Goal: Task Accomplishment & Management: Manage account settings

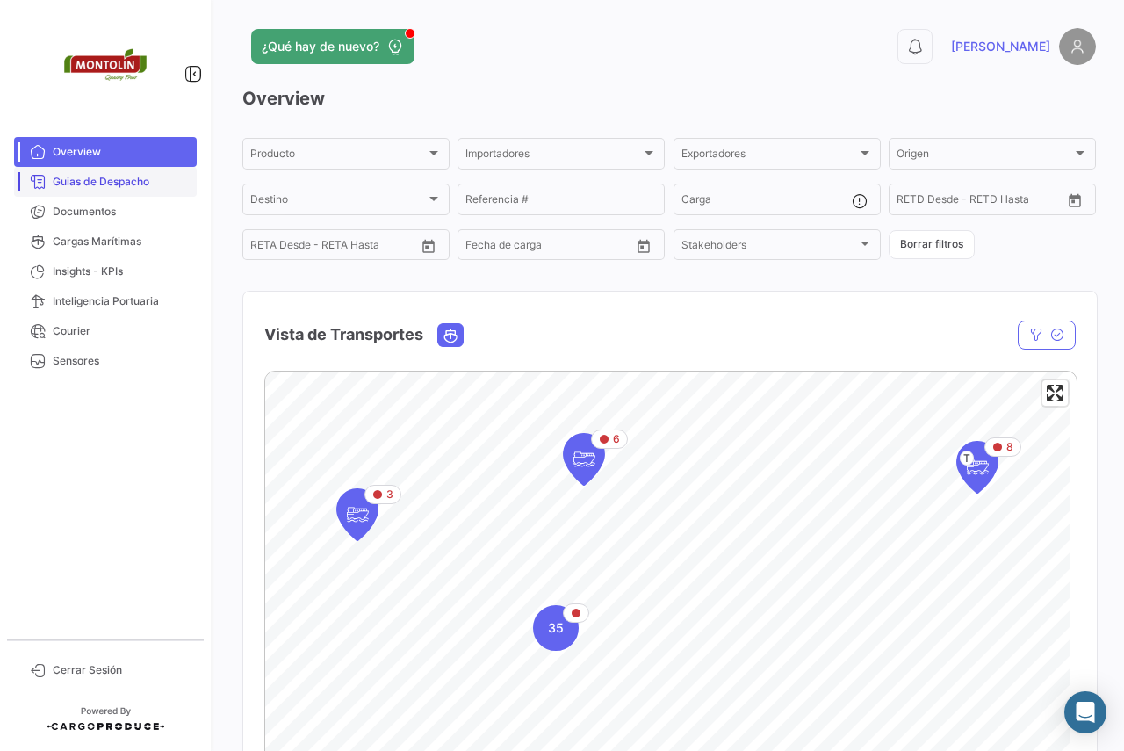
click at [104, 177] on span "Guias de Despacho" at bounding box center [121, 182] width 137 height 16
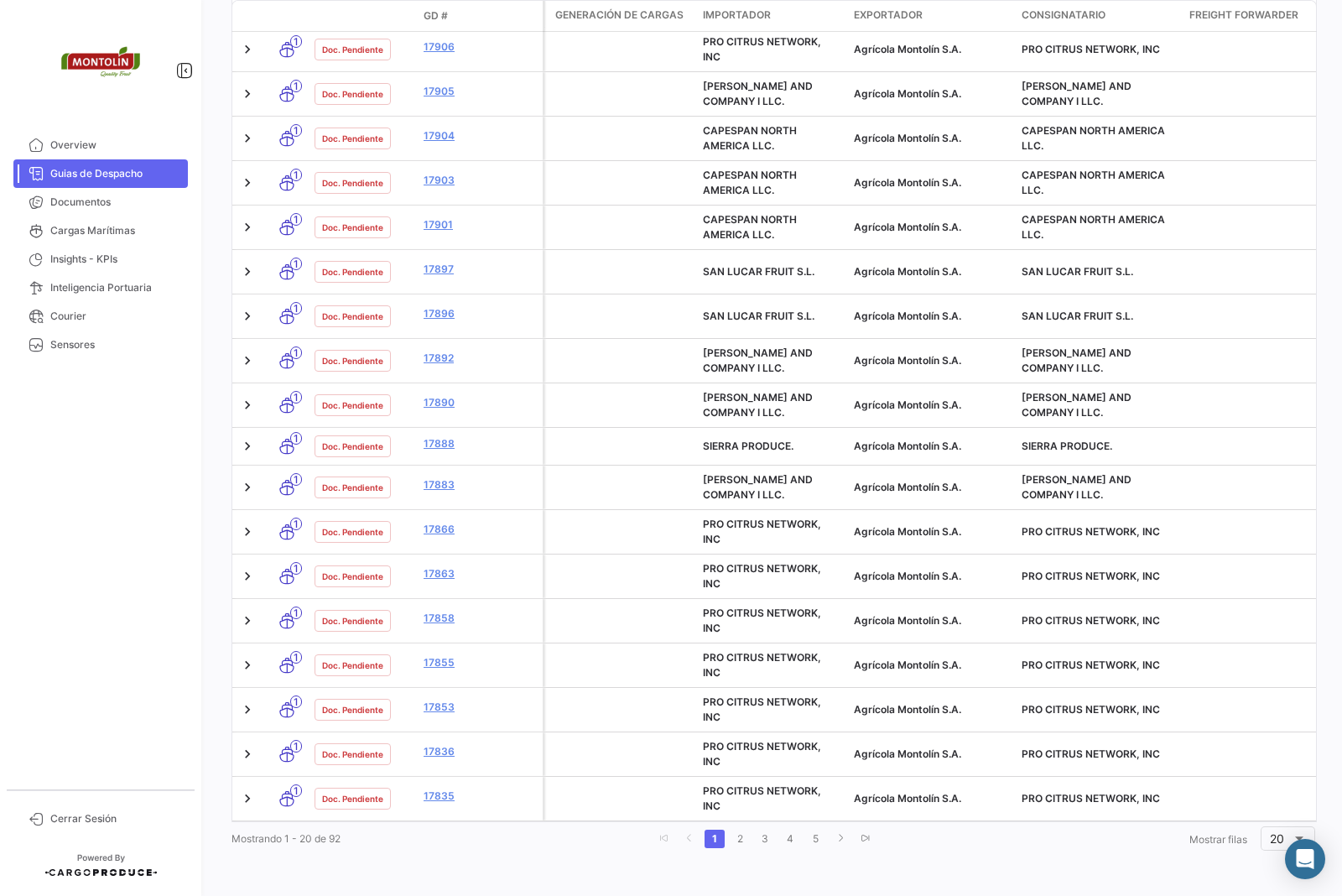
scroll to position [467, 0]
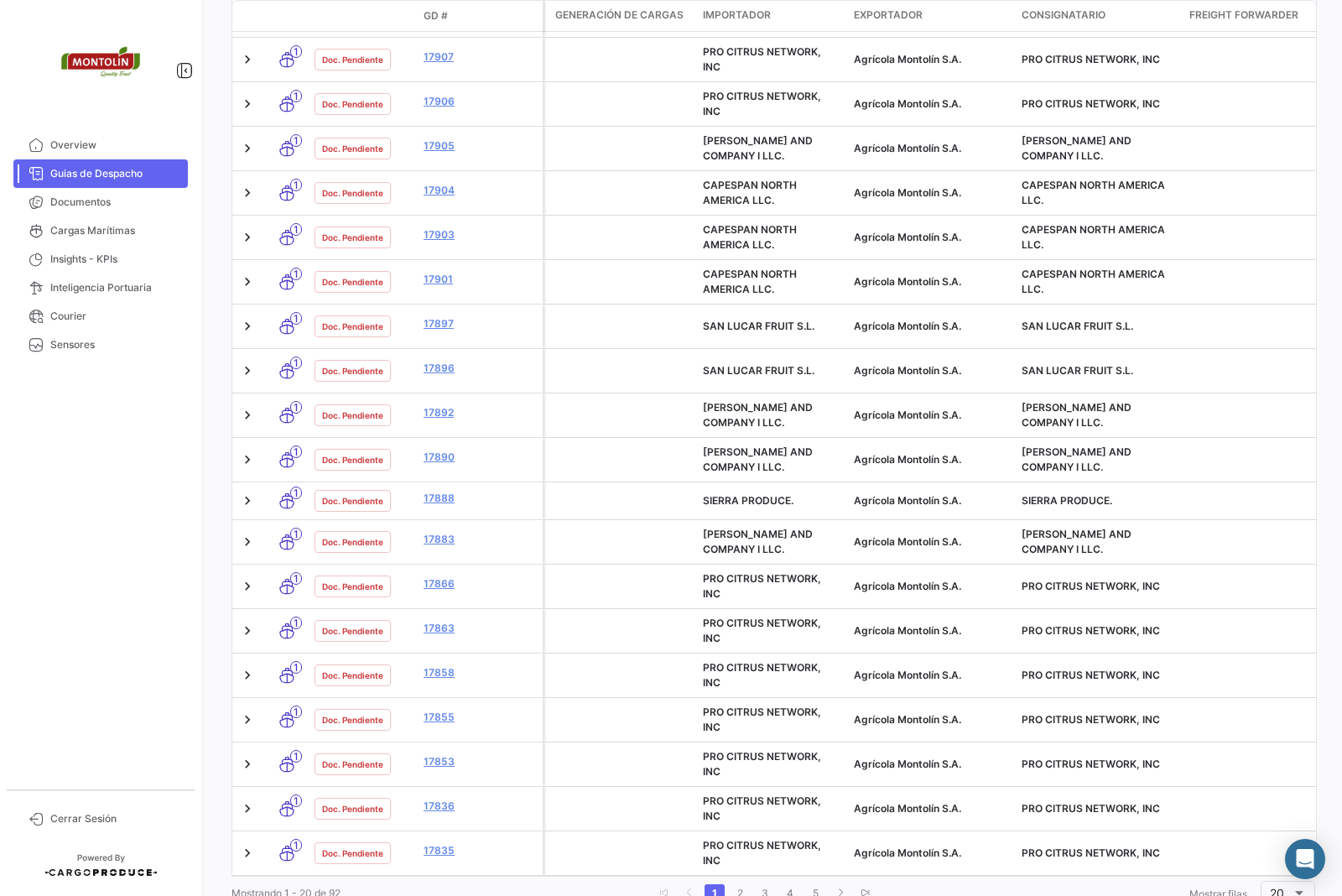
drag, startPoint x: 1073, startPoint y: 17, endPoint x: 931, endPoint y: 868, distance: 862.8
click at [929, 716] on div "¿Qué hay de nuevo? 0 [PERSON_NAME] de Despacho visibility_off Filtros ✓ Exporta…" at bounding box center [773, 448] width 1137 height 896
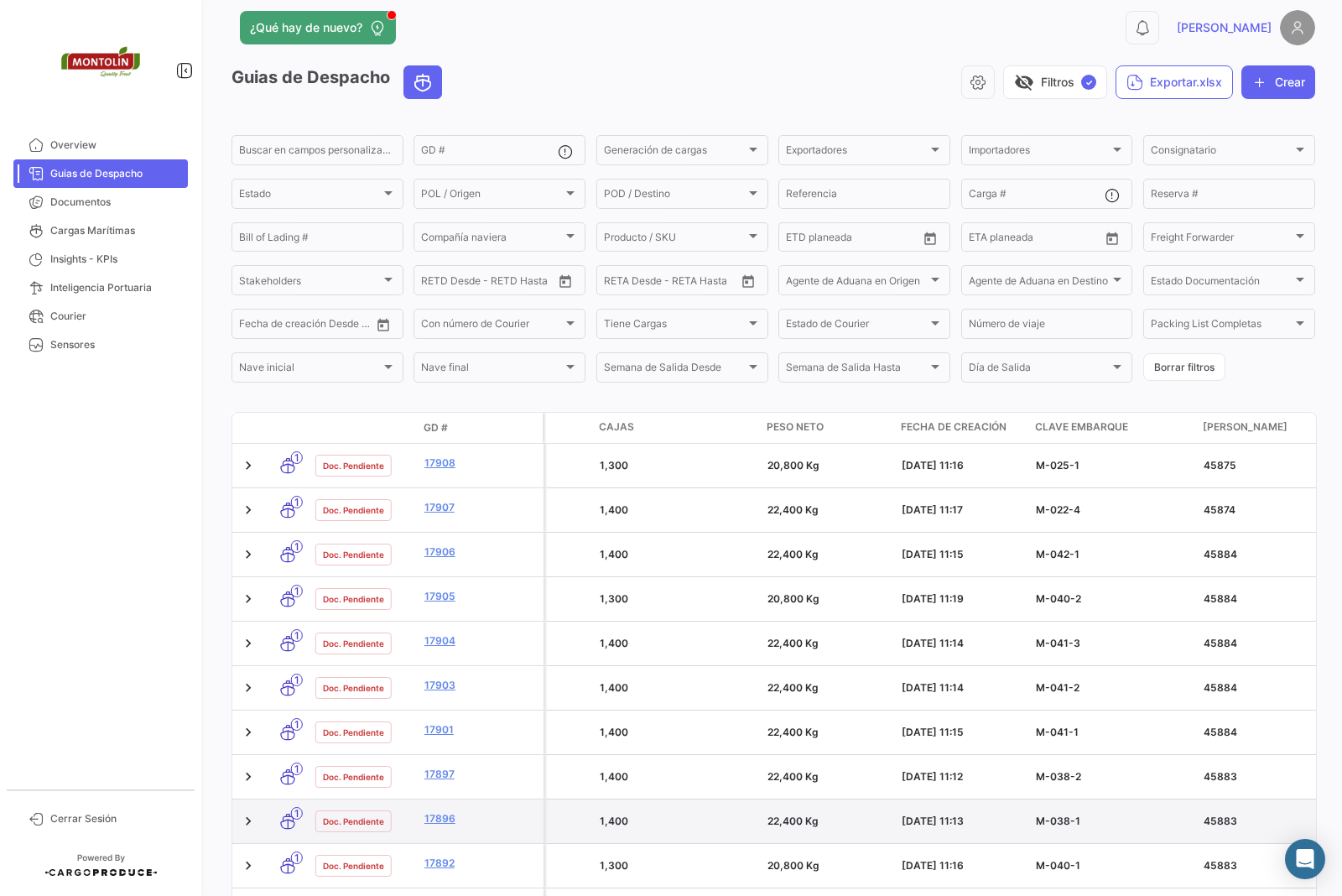
scroll to position [0, 0]
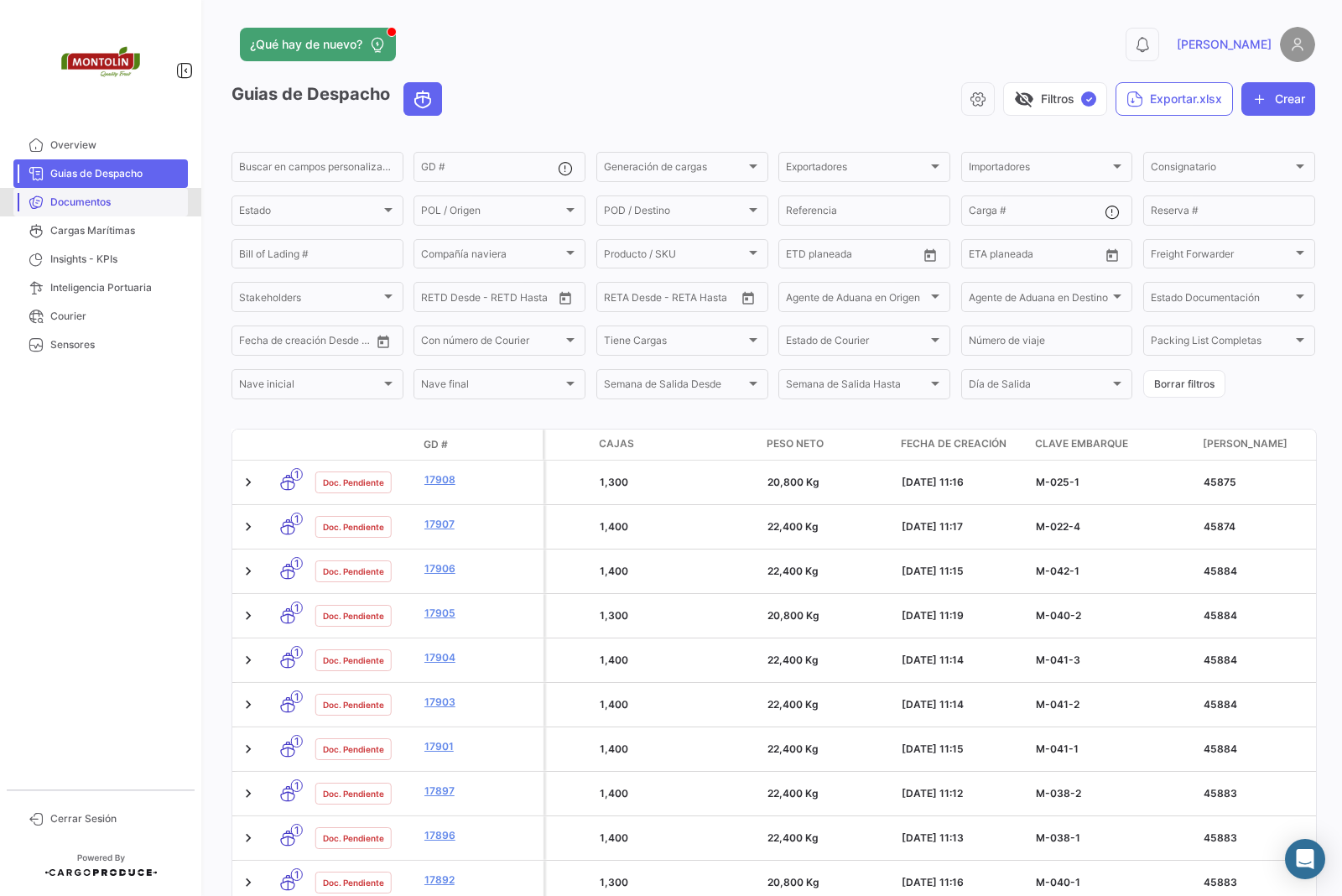
click at [80, 196] on span "Documentos" at bounding box center [116, 203] width 131 height 15
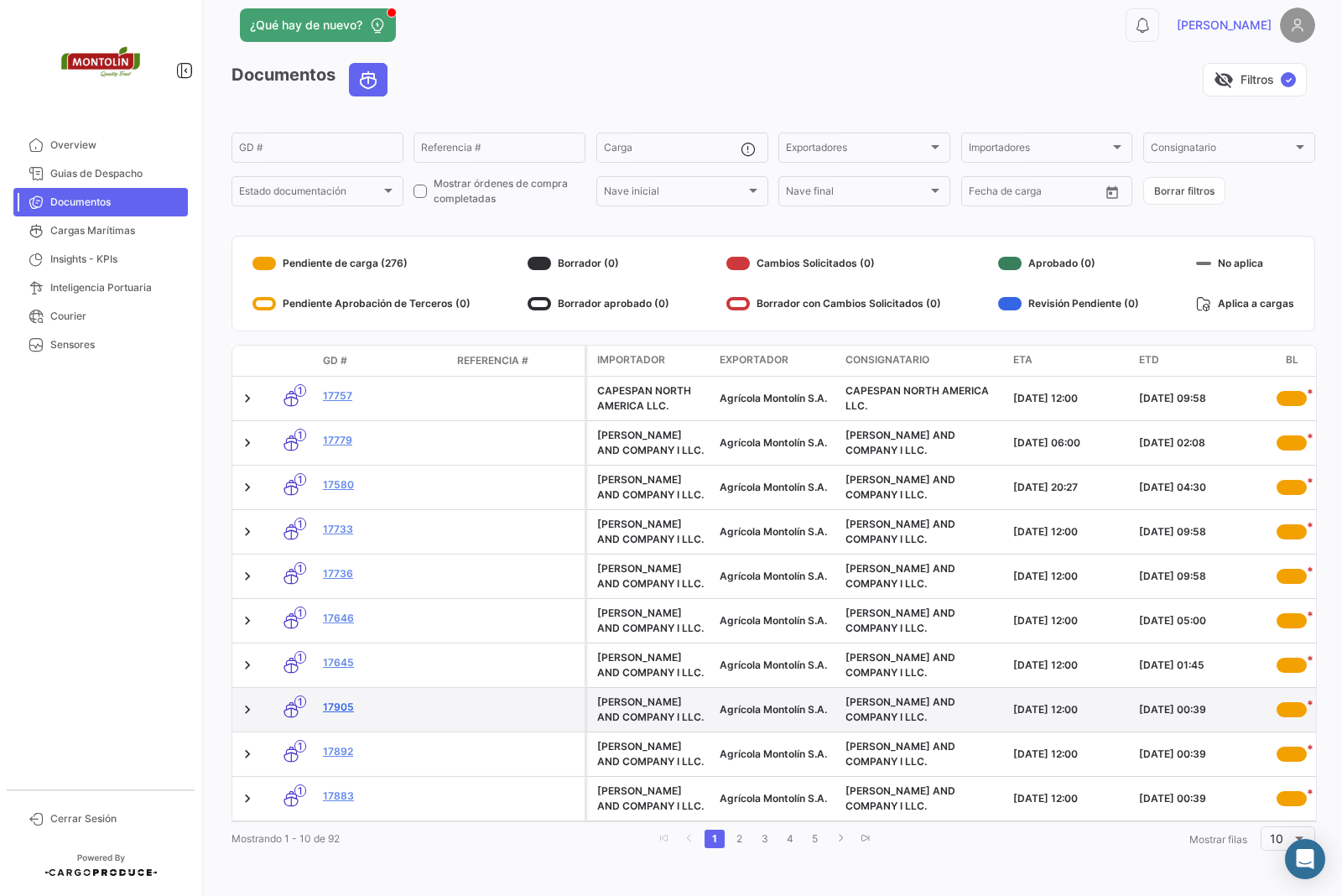
scroll to position [38, 0]
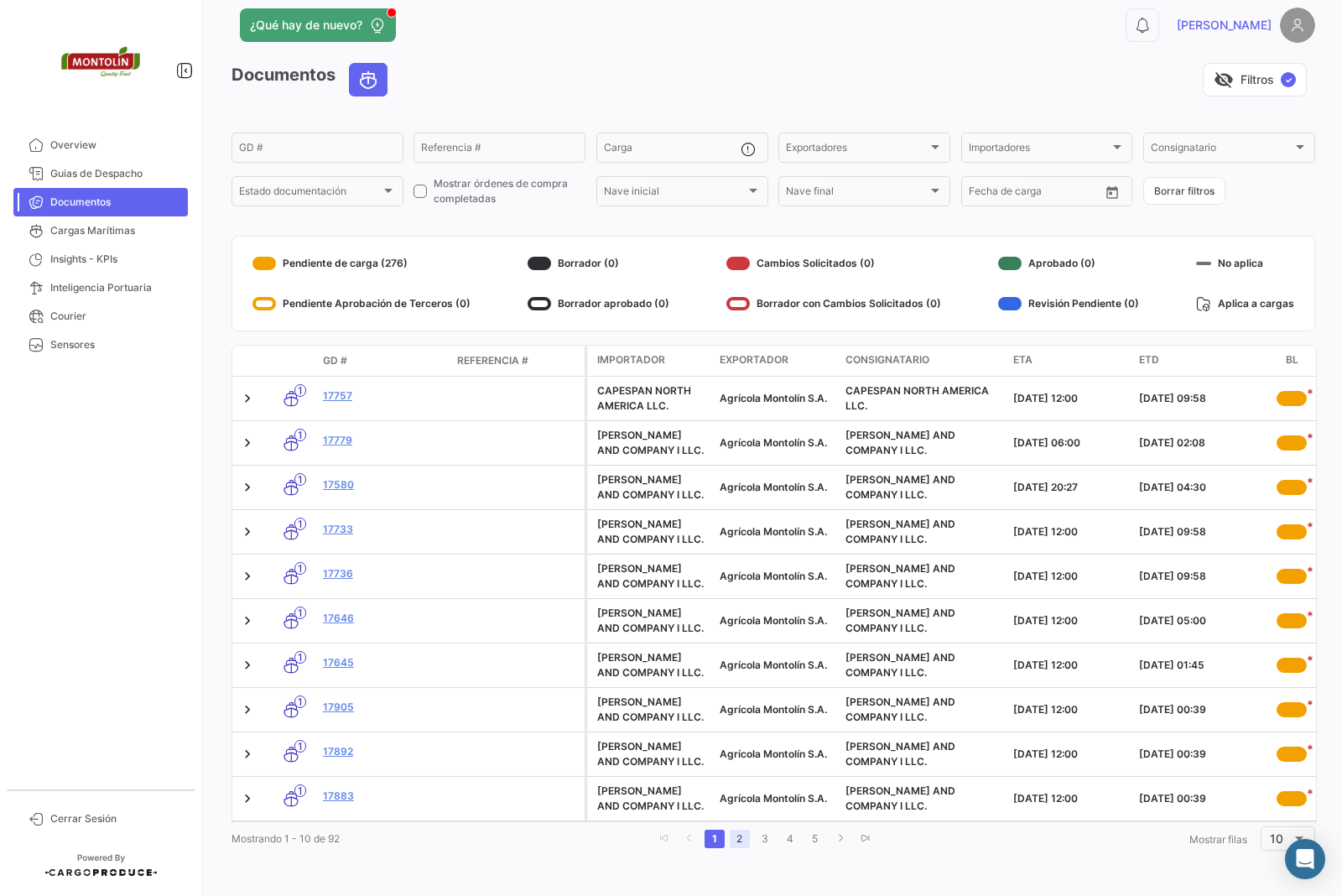
click at [738, 716] on link "2" at bounding box center [739, 838] width 20 height 18
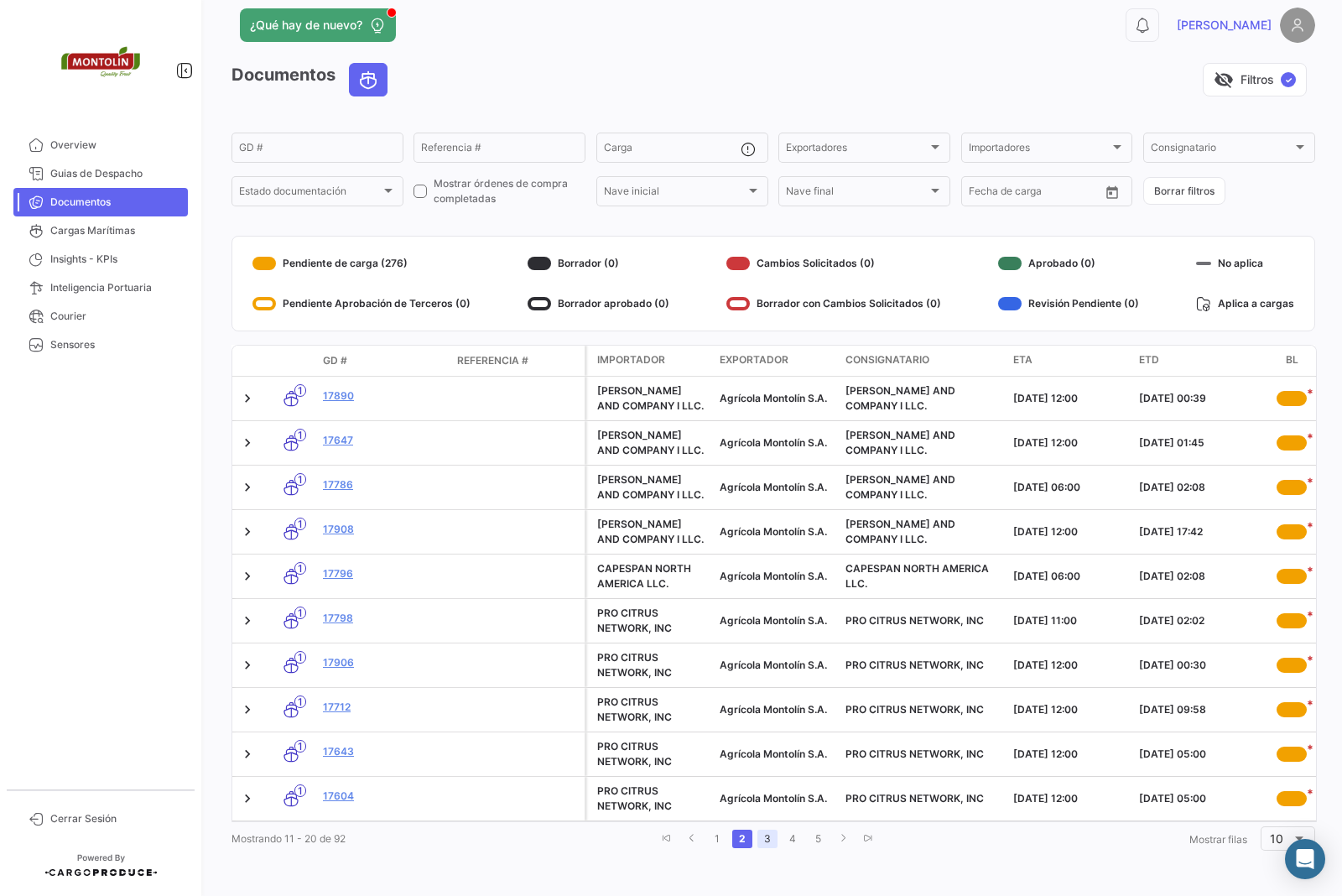
click at [763, 716] on link "3" at bounding box center [767, 838] width 20 height 18
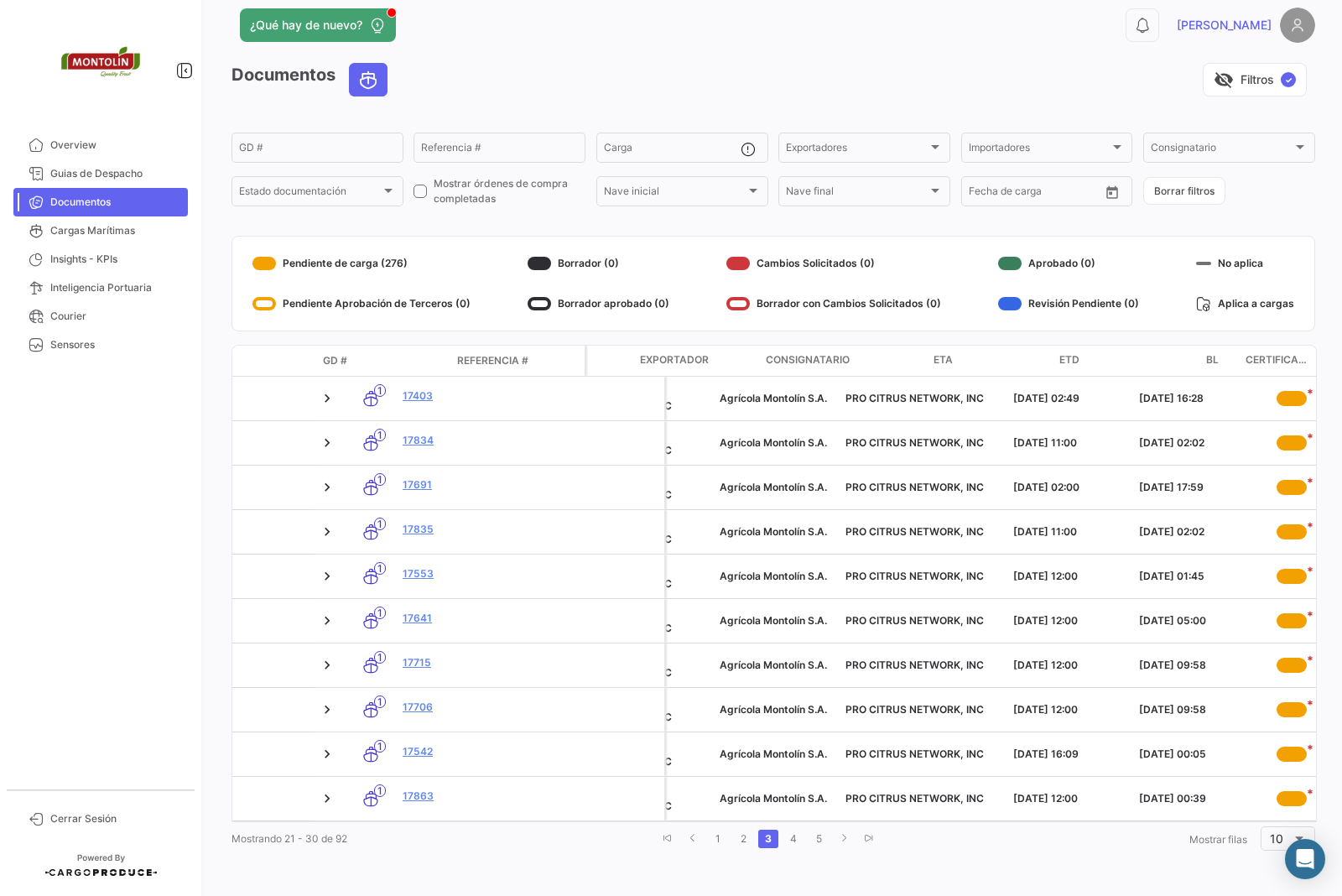
scroll to position [0, 154]
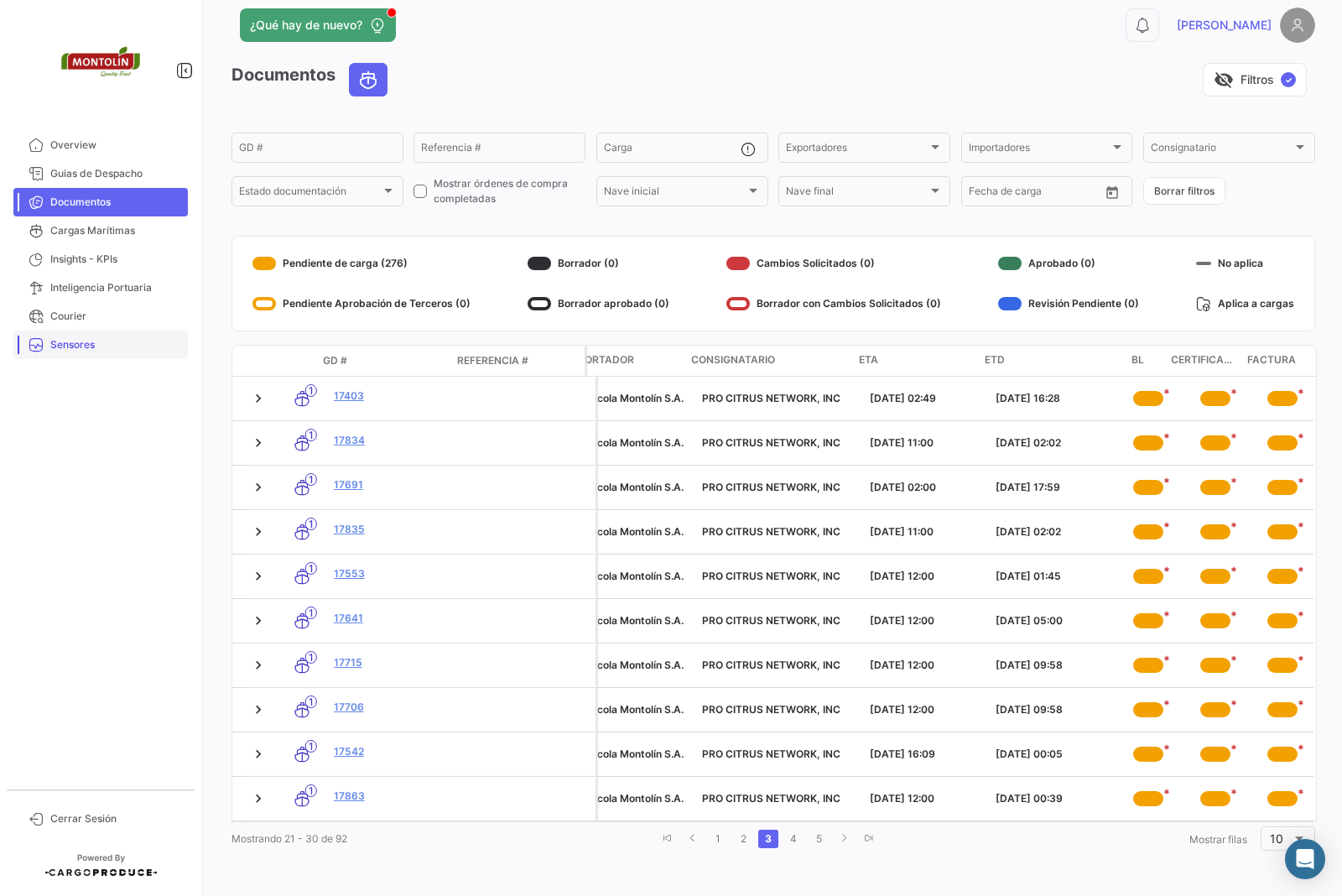
click at [84, 353] on link "Sensores" at bounding box center [100, 345] width 175 height 29
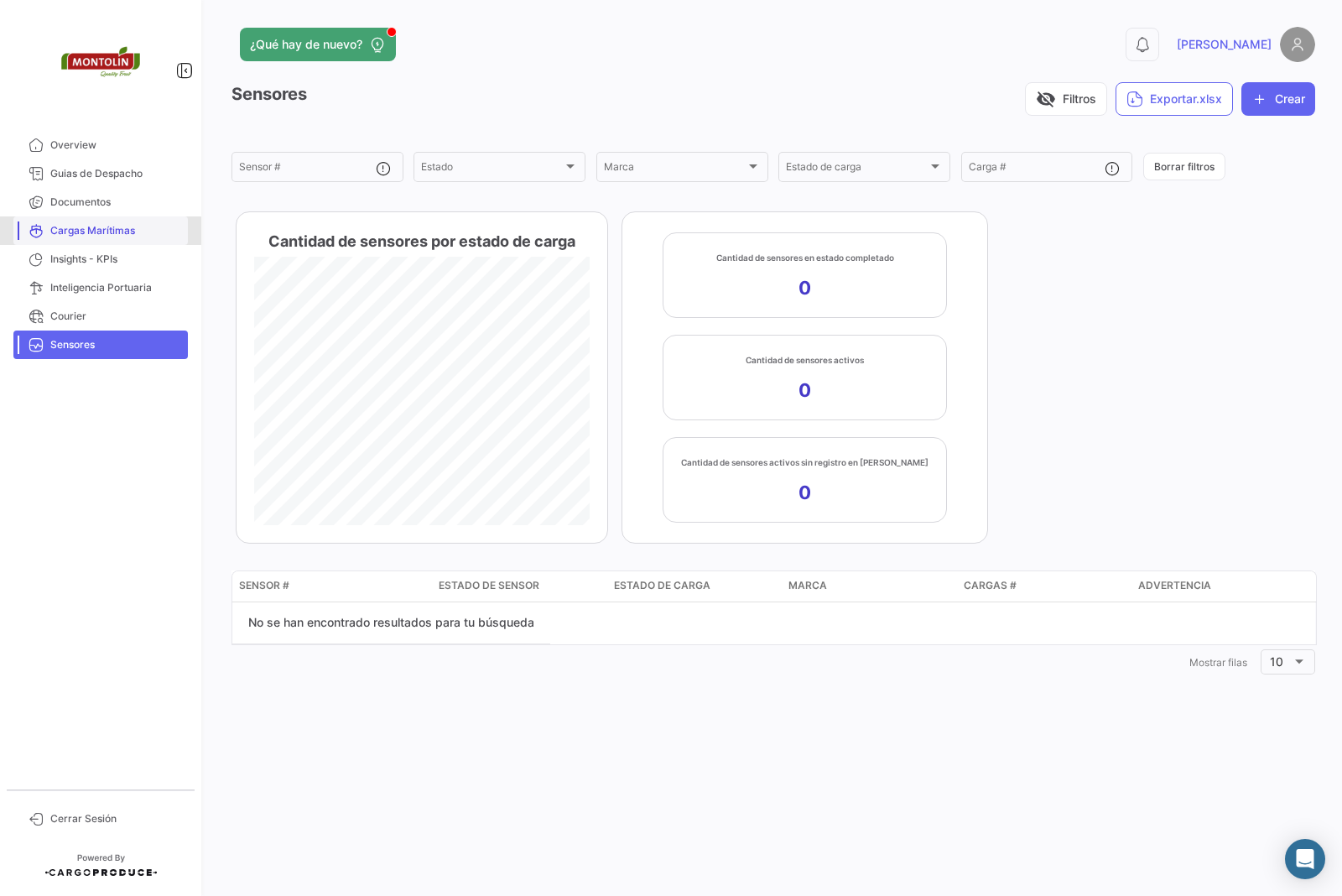
click at [94, 230] on span "Cargas Marítimas" at bounding box center [116, 231] width 131 height 15
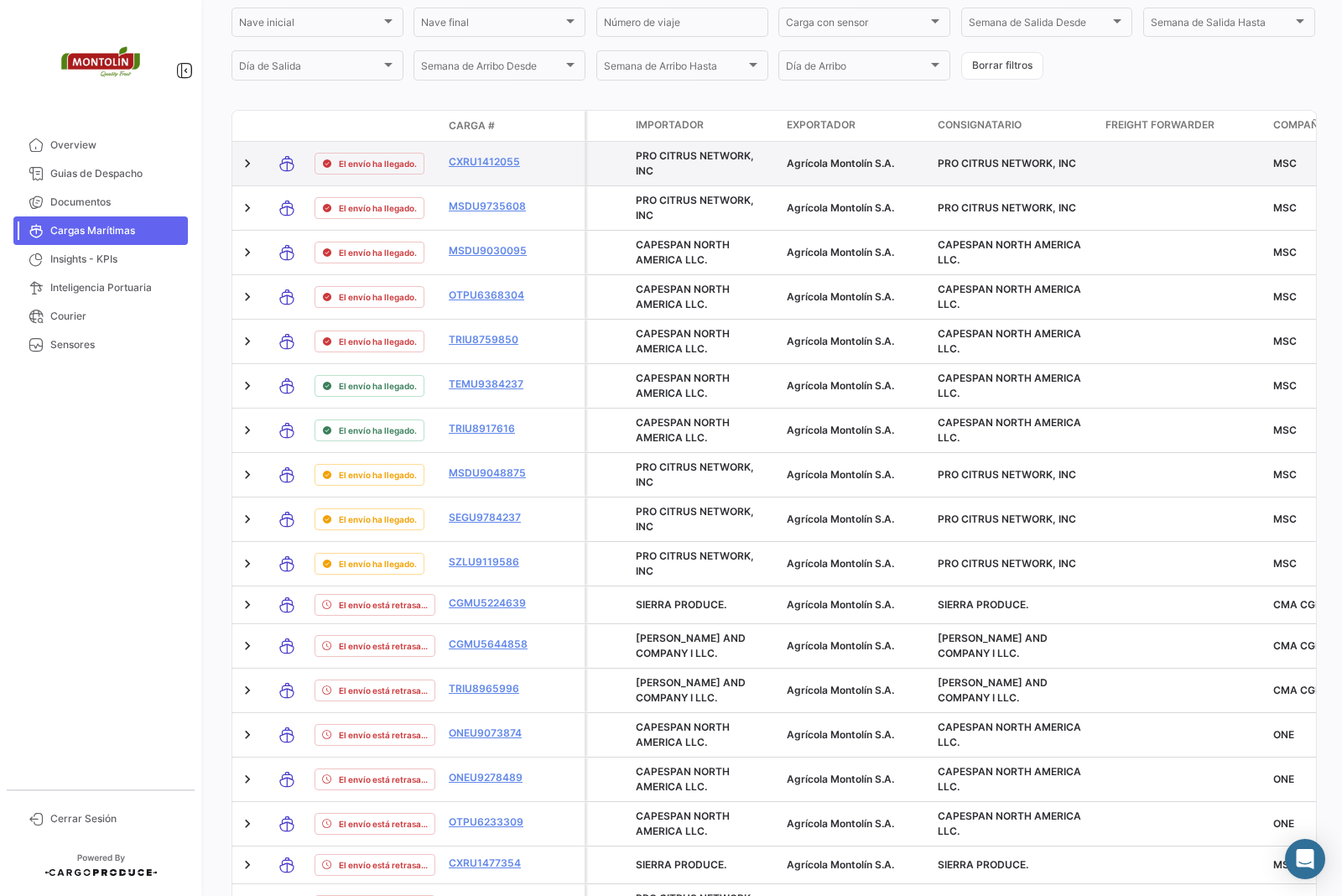
scroll to position [419, 0]
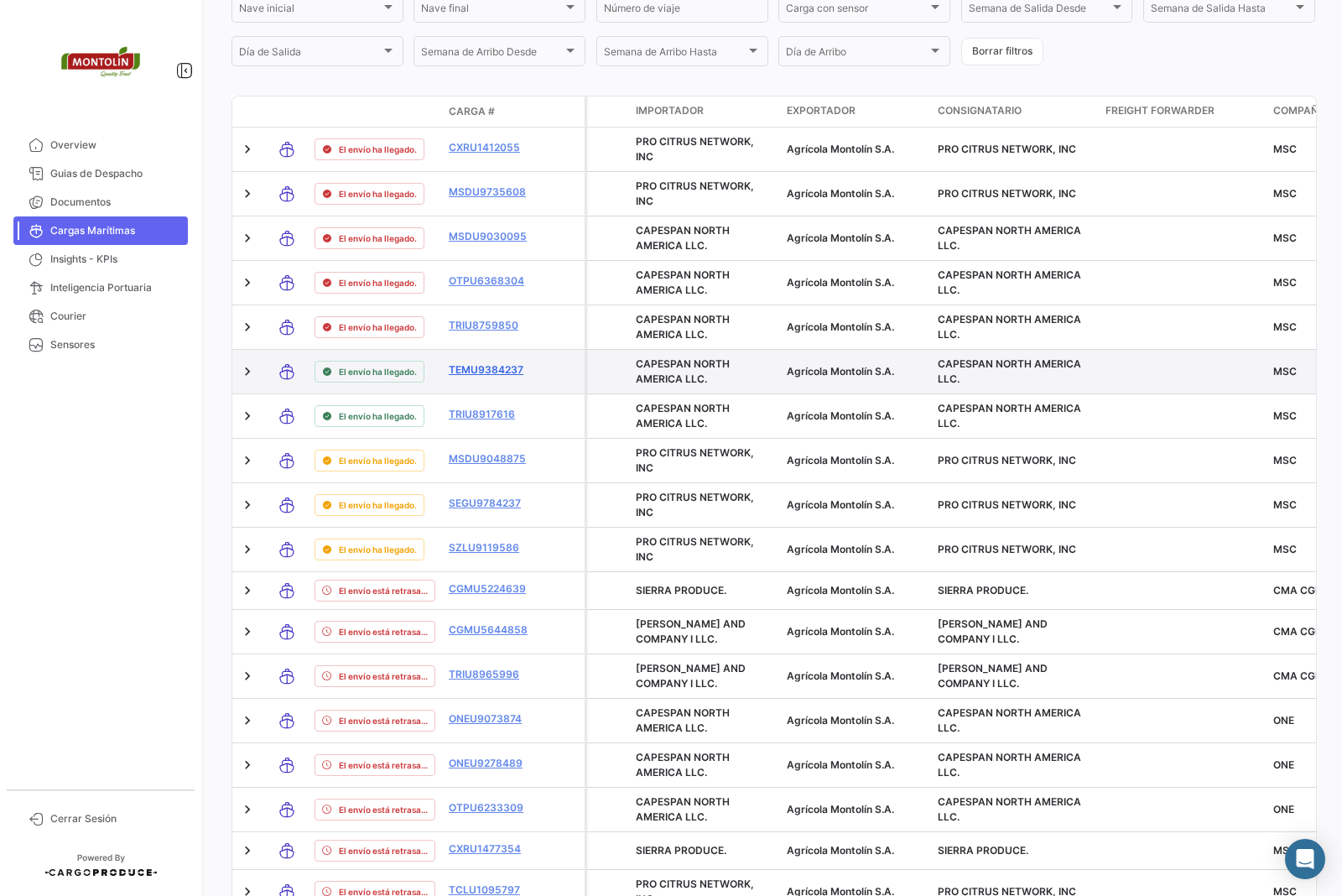
click at [498, 367] on link "TEMU9384237" at bounding box center [492, 370] width 87 height 15
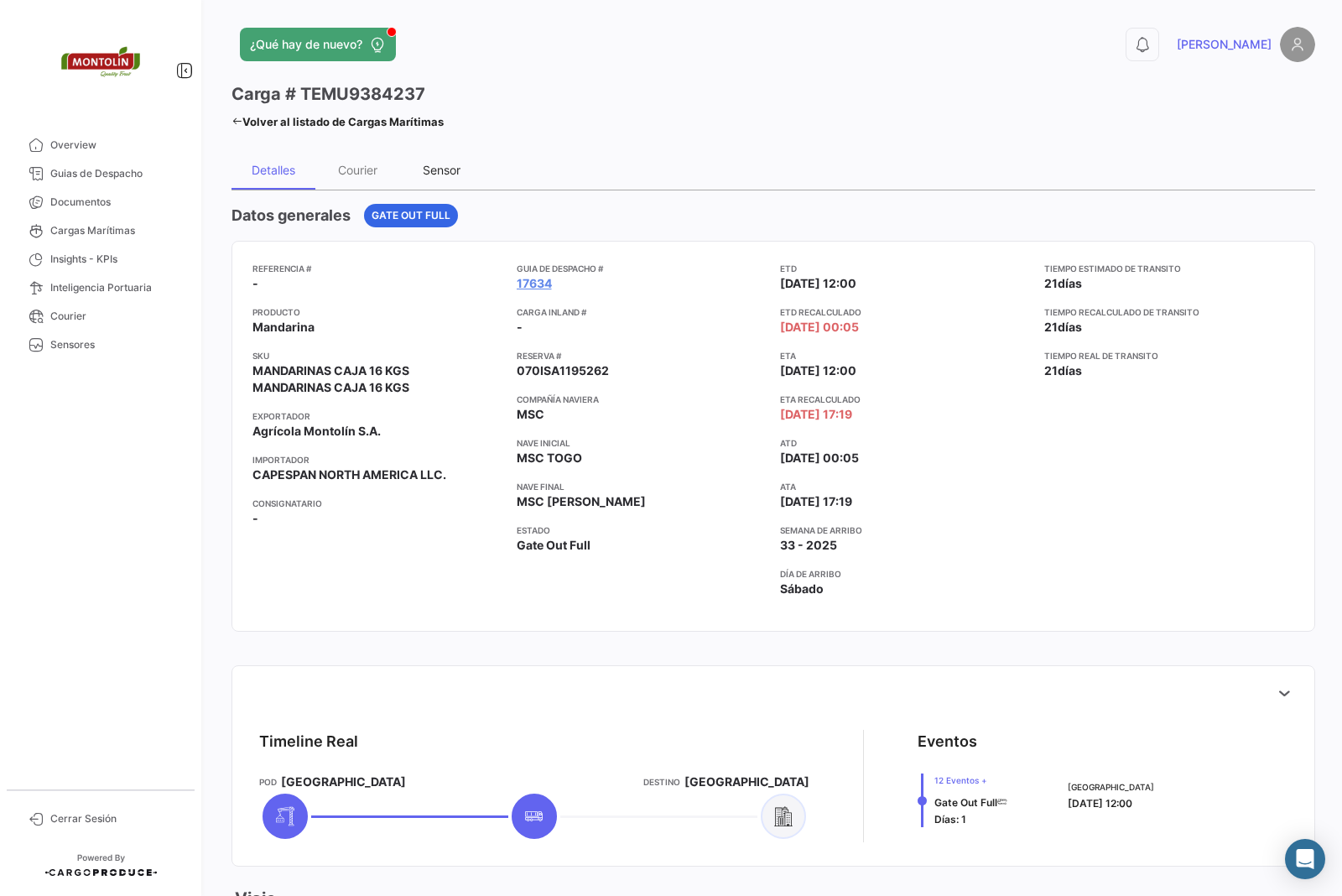
click at [416, 174] on div "Sensor" at bounding box center [441, 169] width 84 height 40
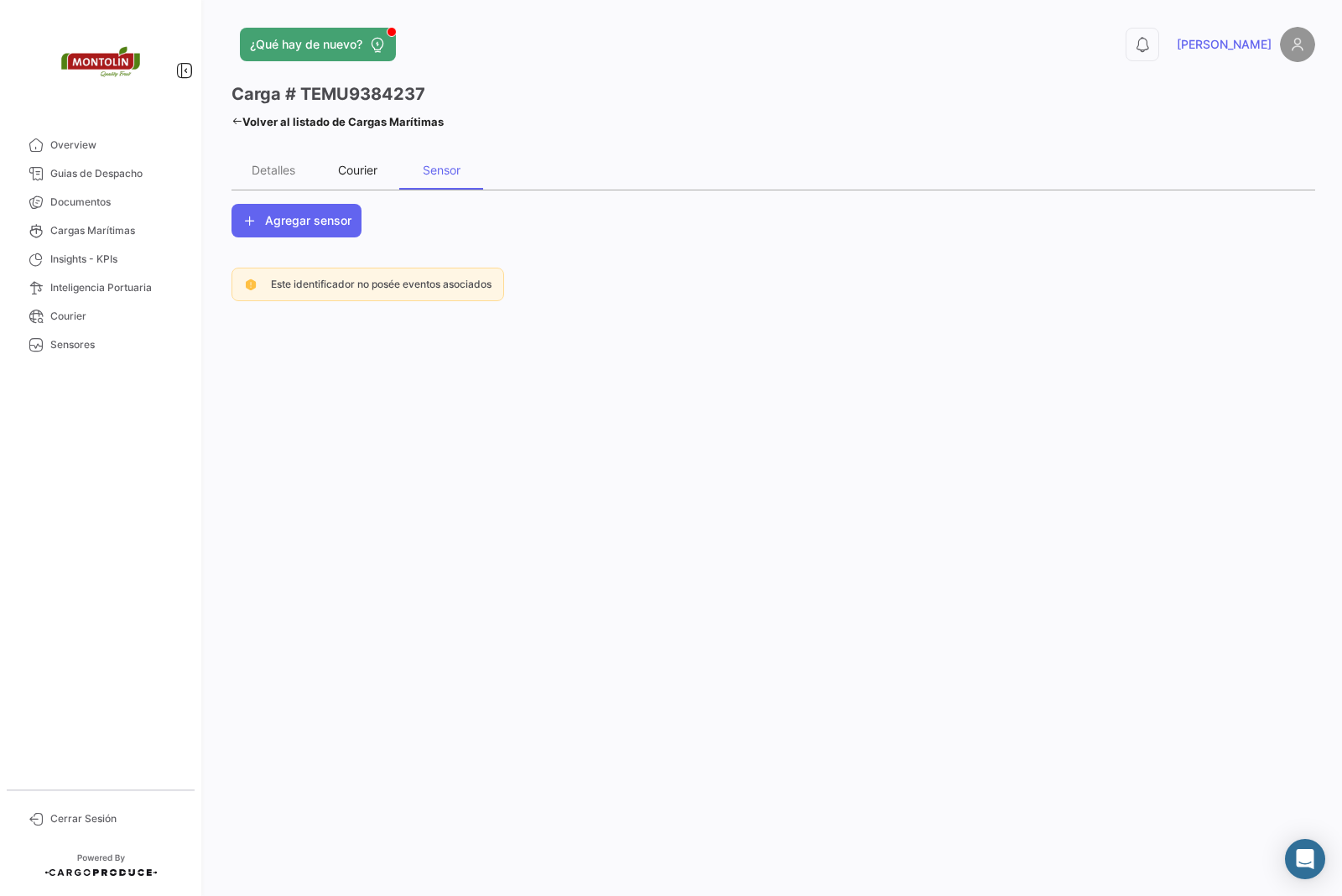
click at [374, 172] on div "Courier" at bounding box center [357, 169] width 39 height 14
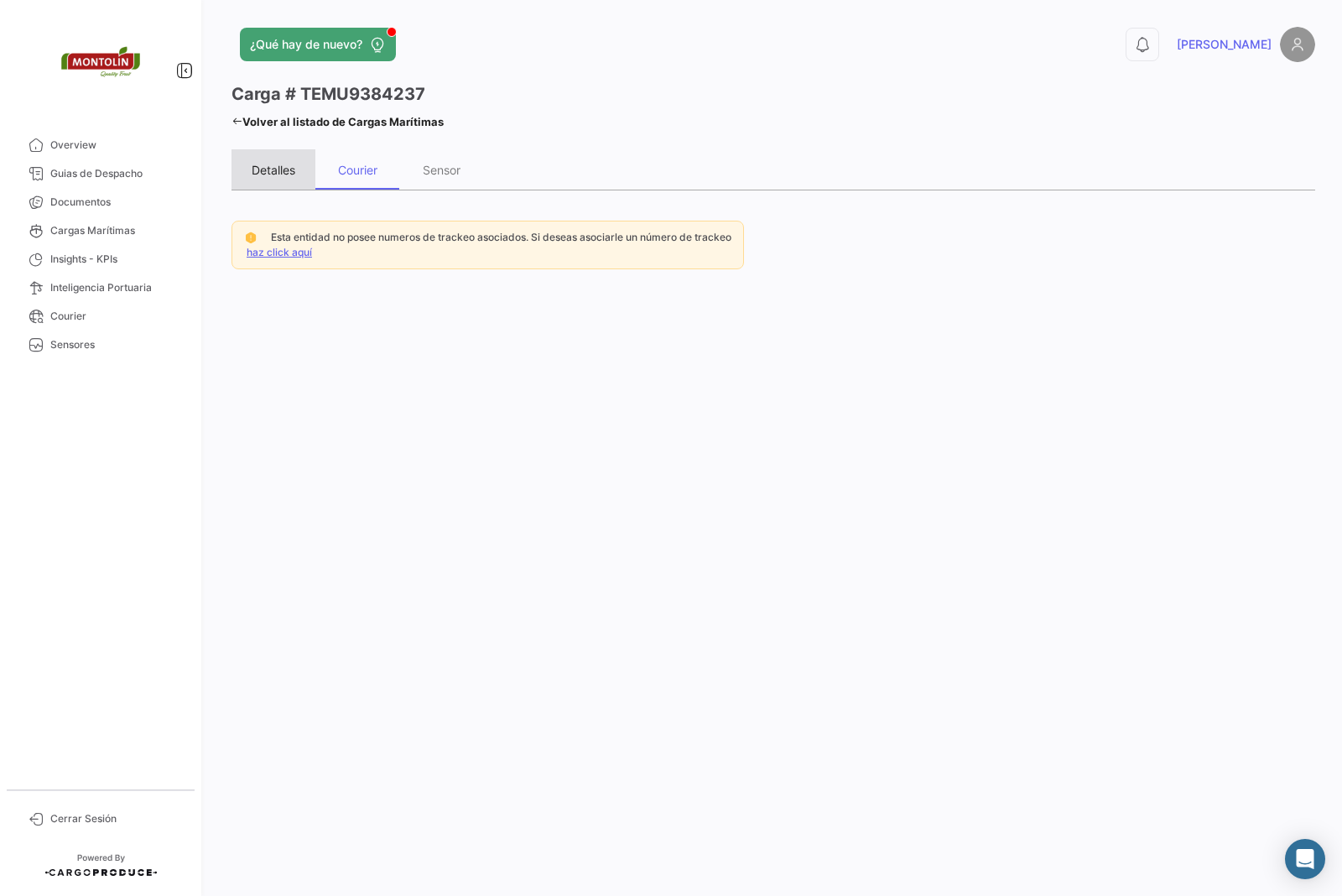
click at [282, 169] on div "Detalles" at bounding box center [273, 169] width 44 height 14
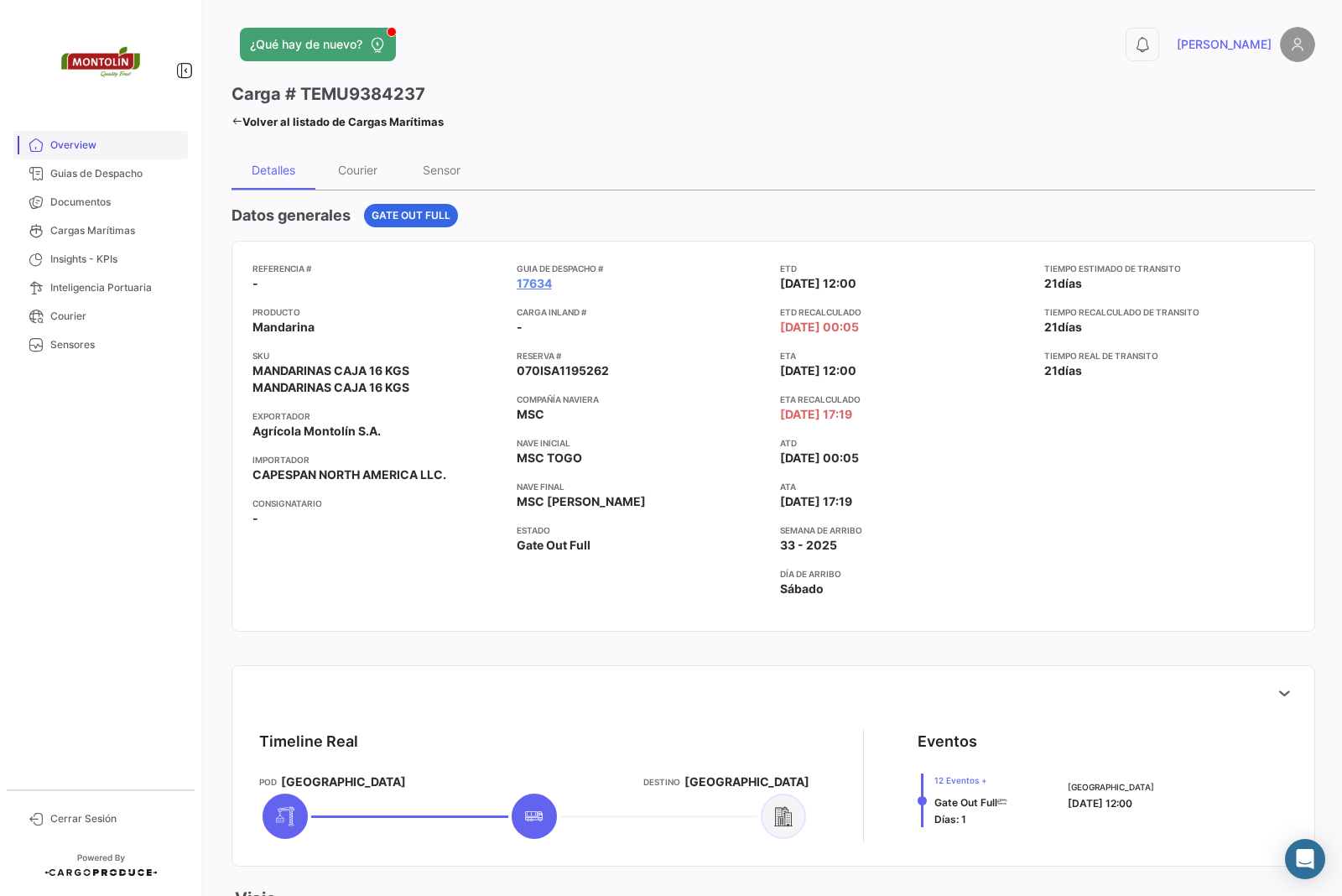
click at [82, 135] on link "Overview" at bounding box center [100, 145] width 175 height 29
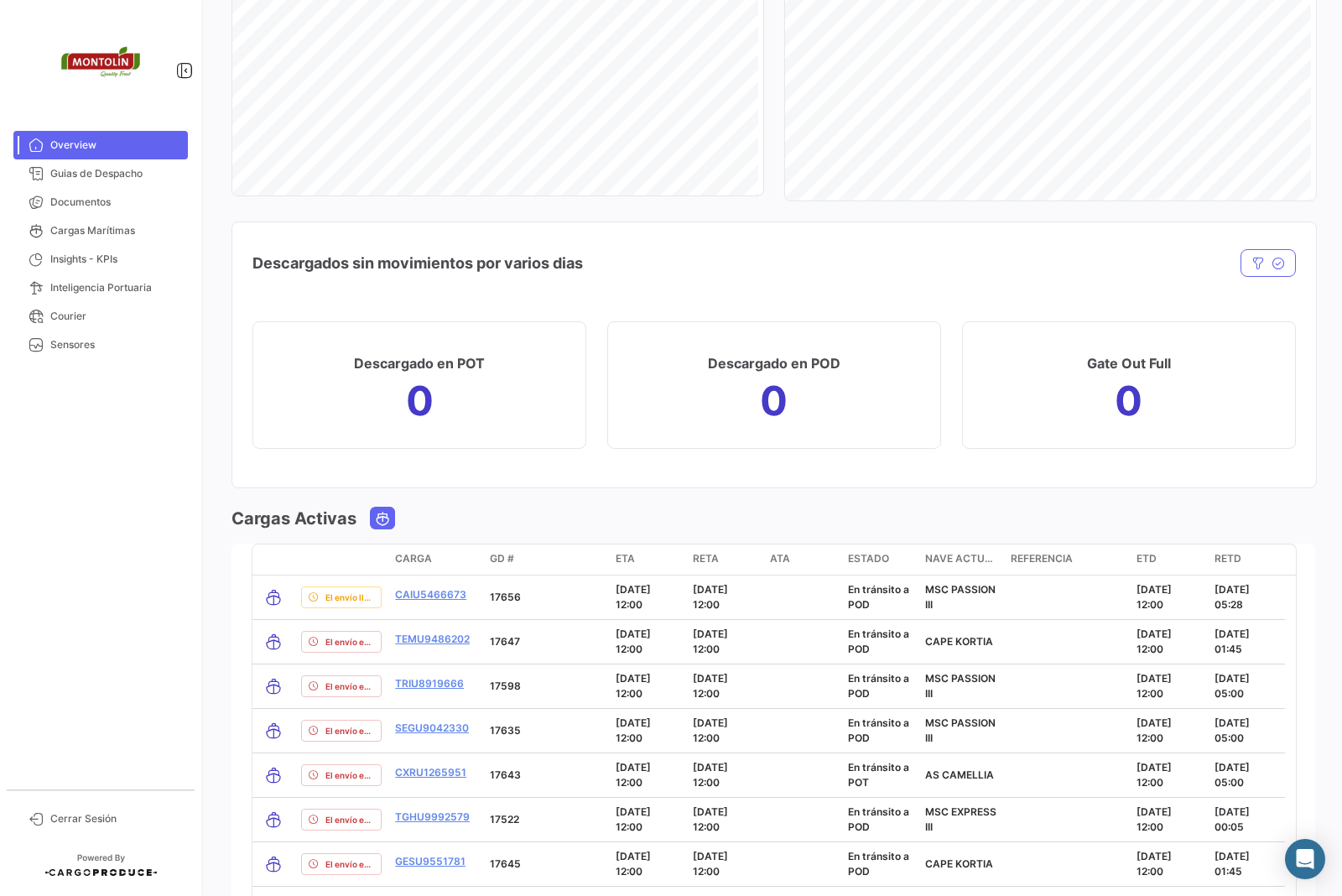
scroll to position [1511, 0]
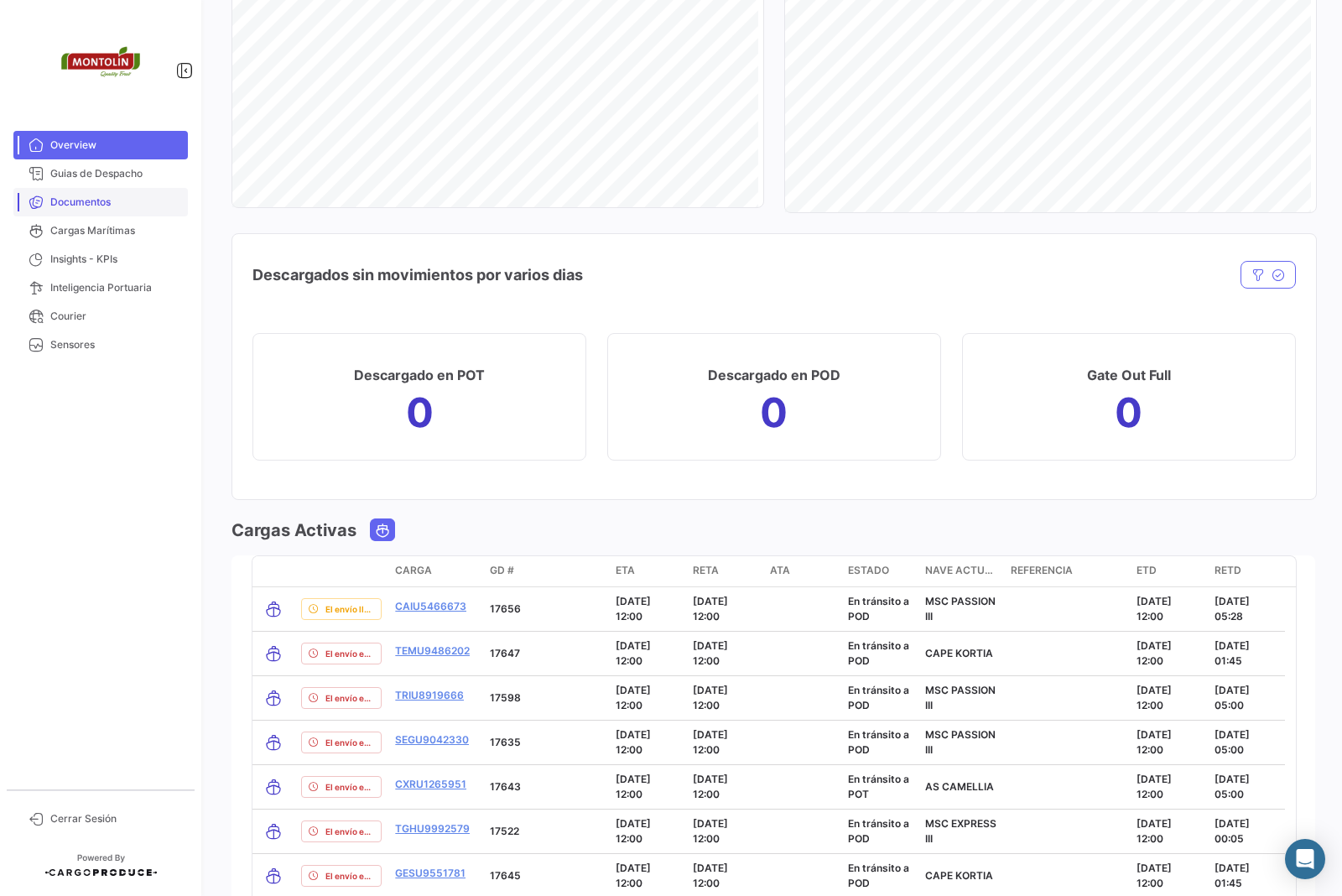
click at [84, 203] on span "Documentos" at bounding box center [116, 203] width 131 height 15
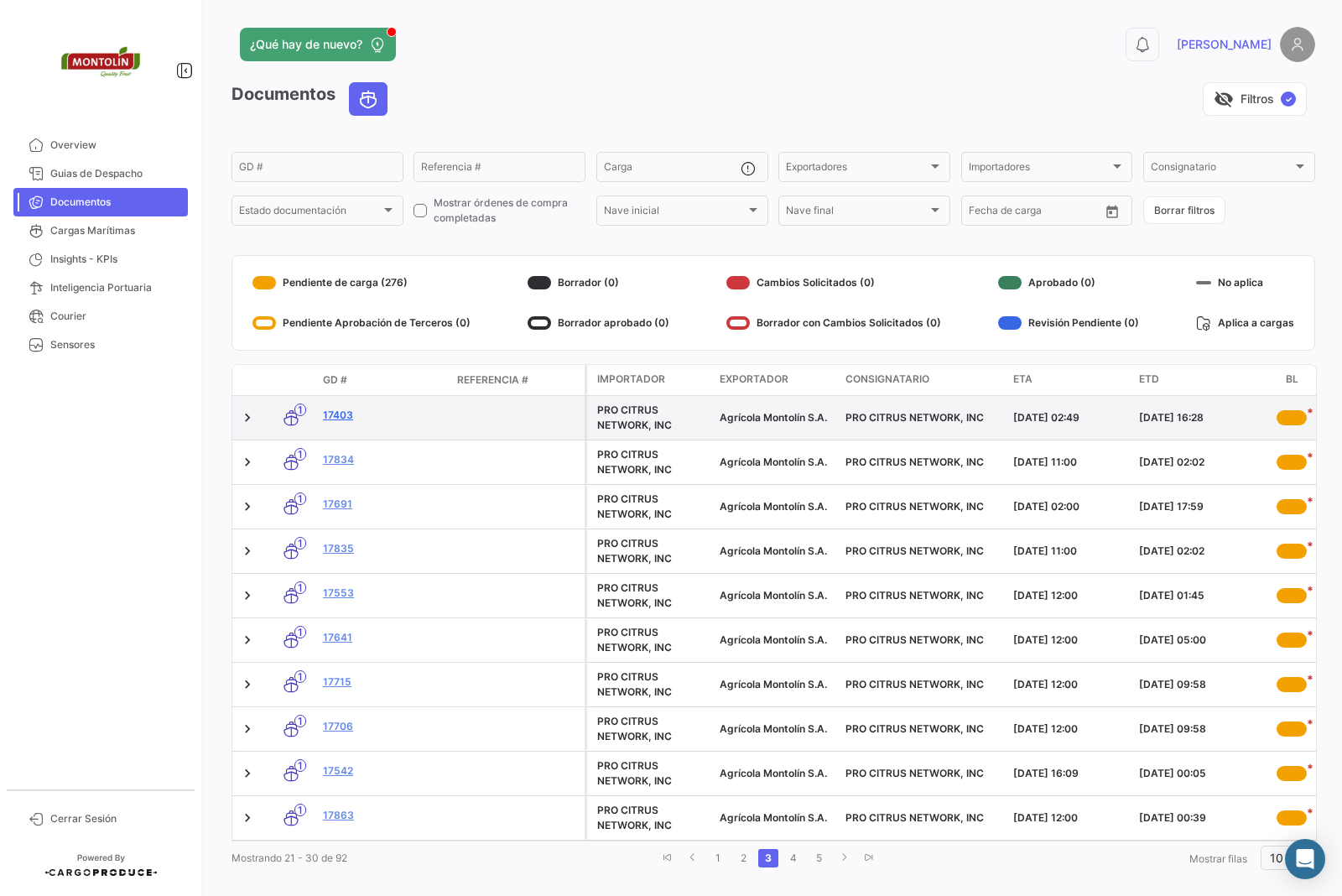
click at [346, 416] on link "17403" at bounding box center [383, 416] width 120 height 15
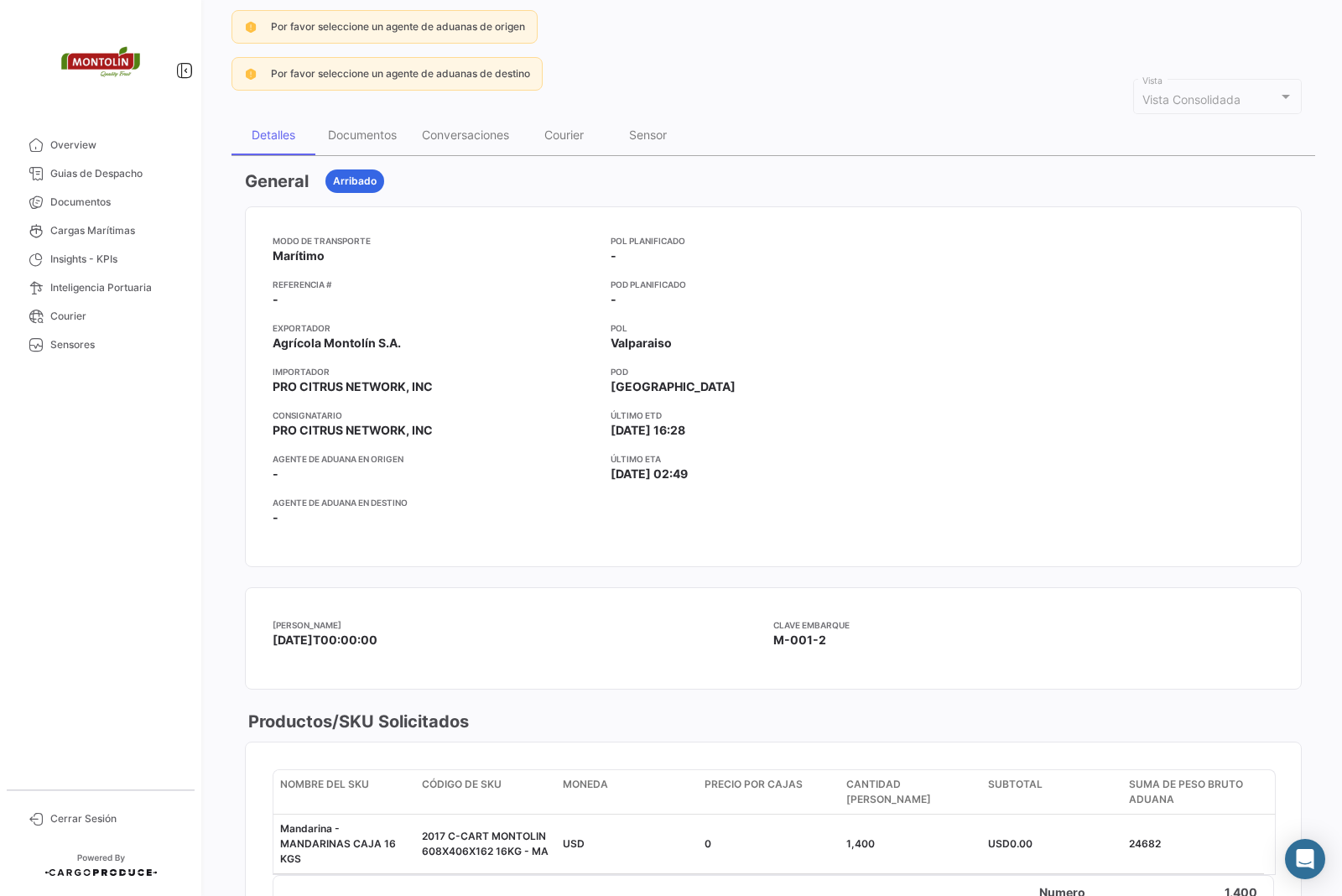
scroll to position [49, 0]
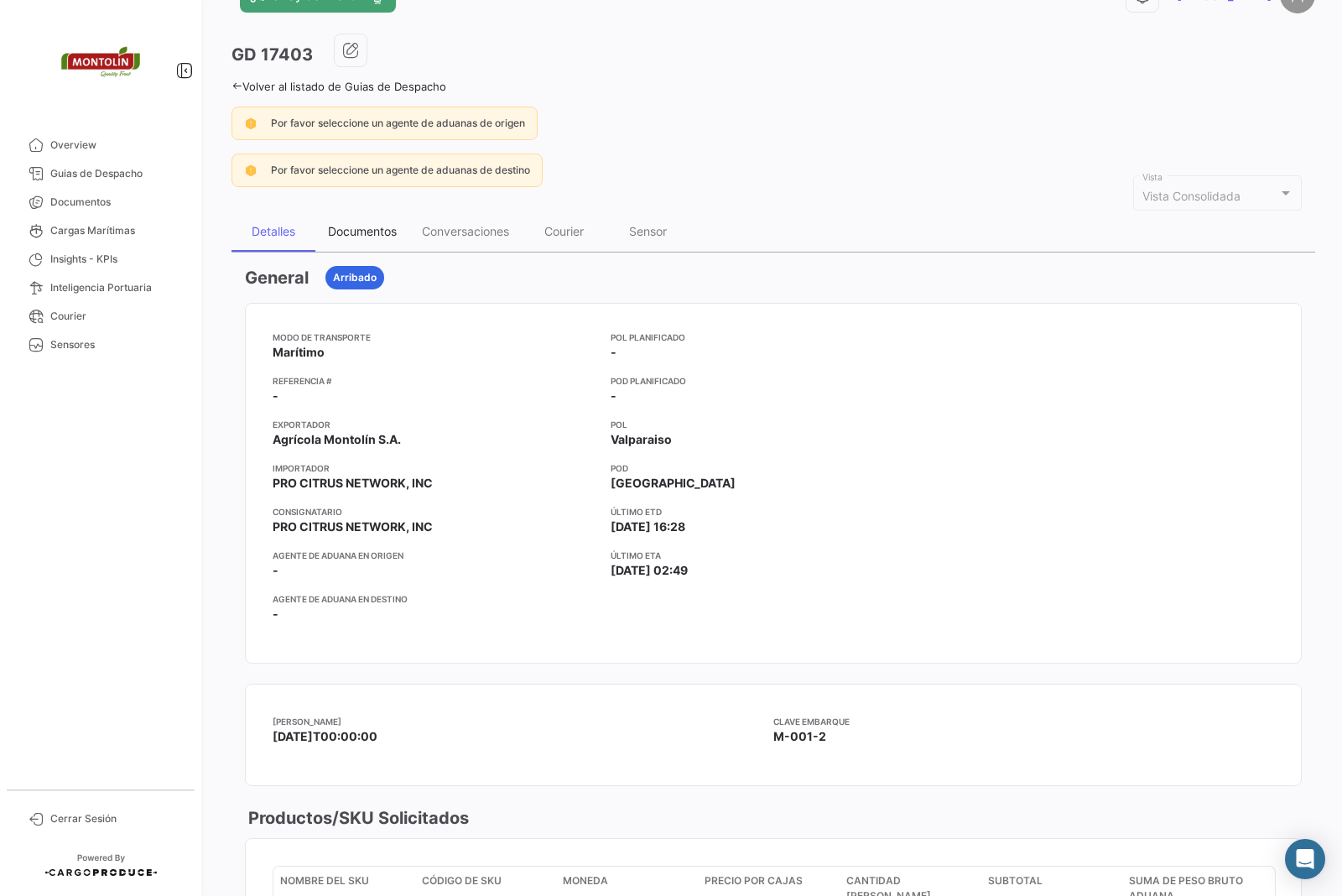
click at [381, 232] on div "Documentos" at bounding box center [362, 230] width 69 height 14
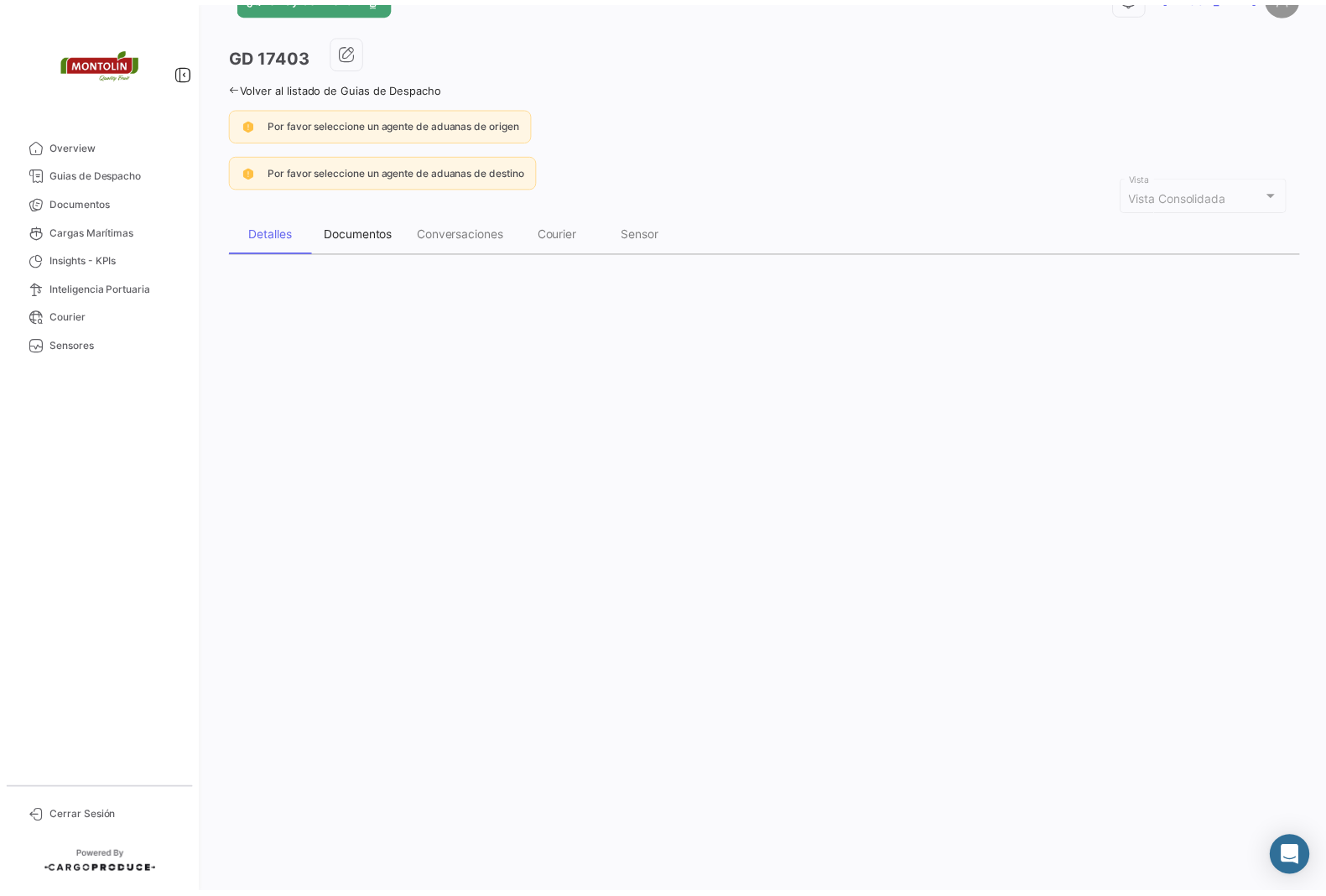
scroll to position [0, 0]
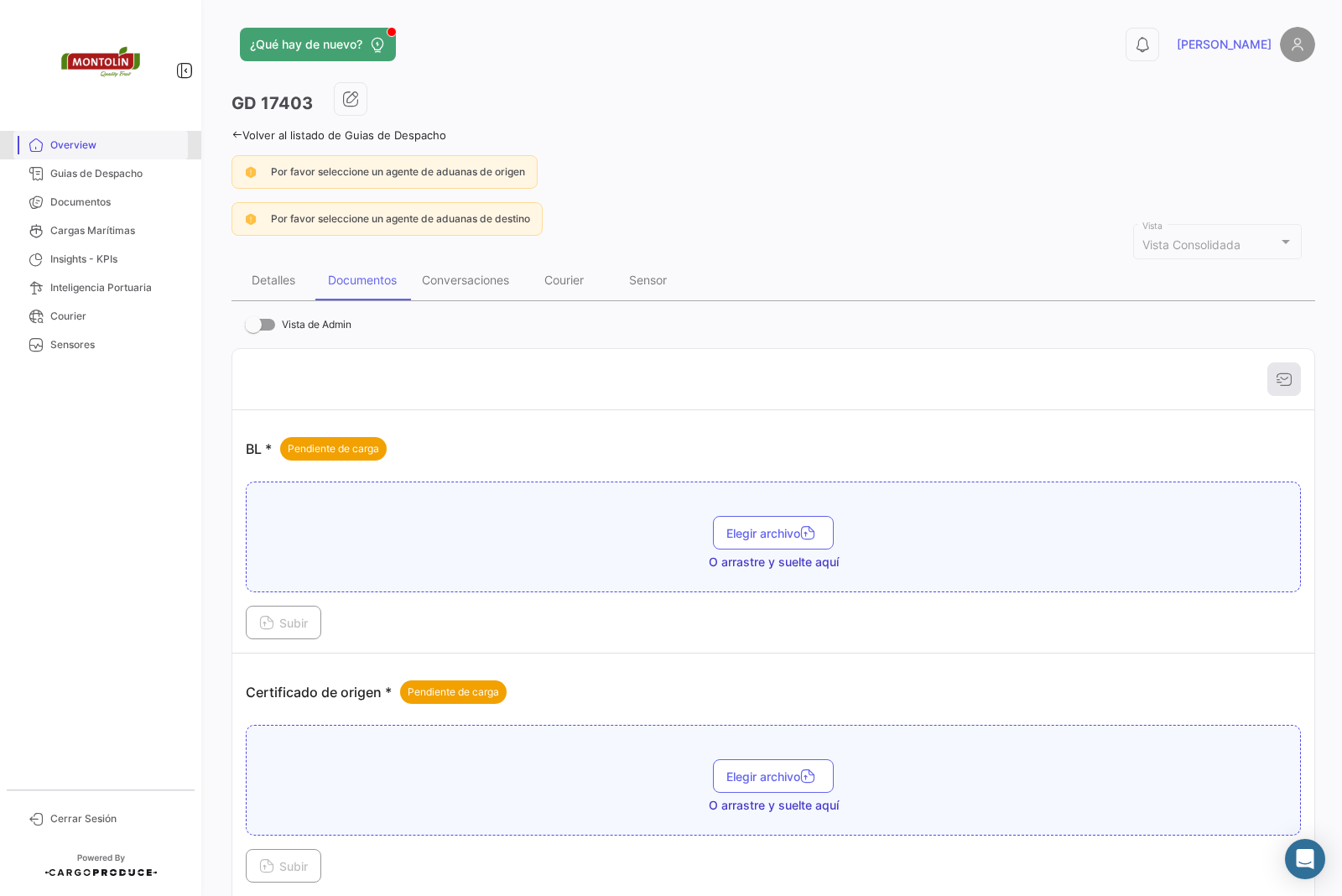
click at [84, 140] on span "Overview" at bounding box center [116, 145] width 131 height 15
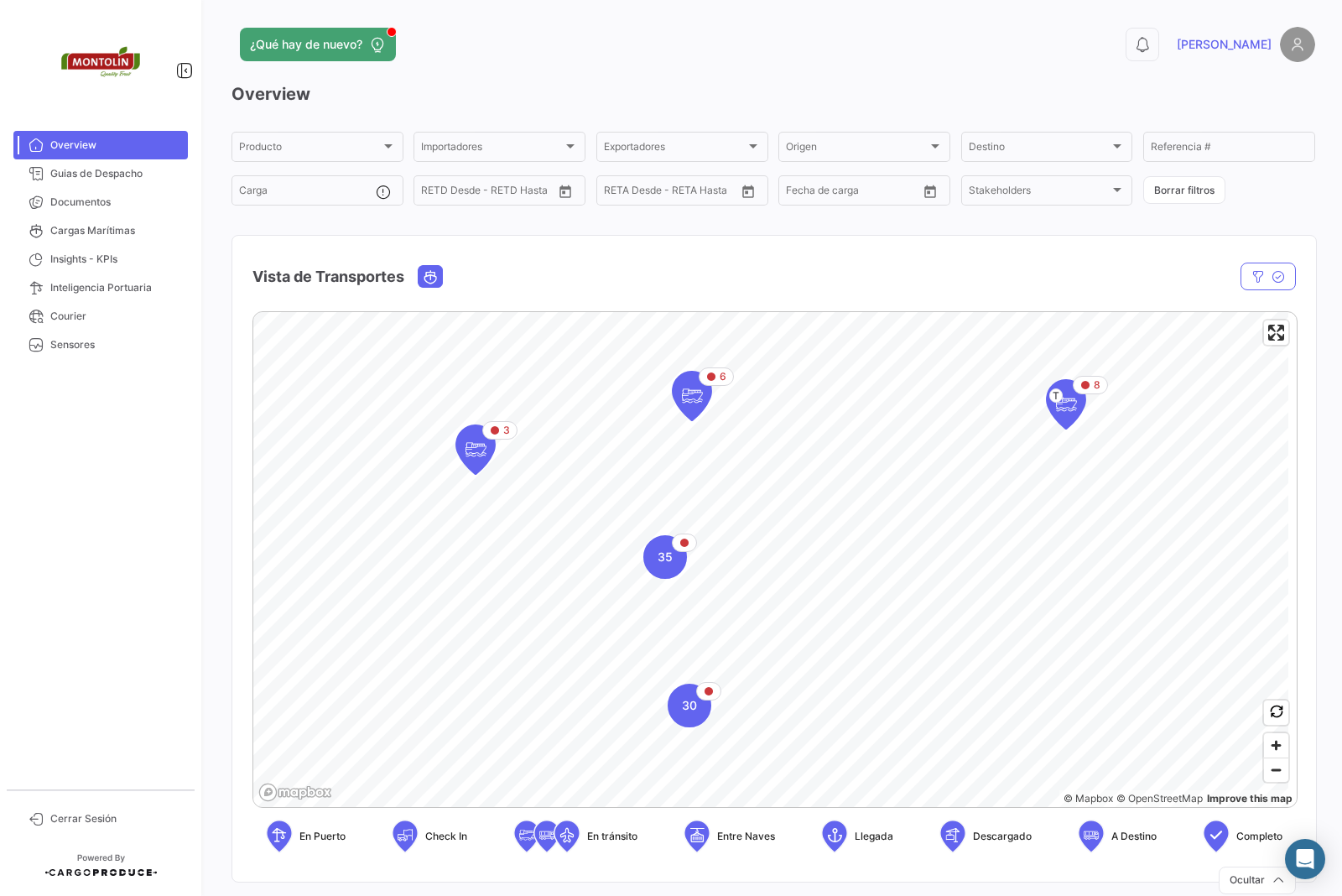
click at [1073, 45] on span "[PERSON_NAME]" at bounding box center [1224, 45] width 95 height 17
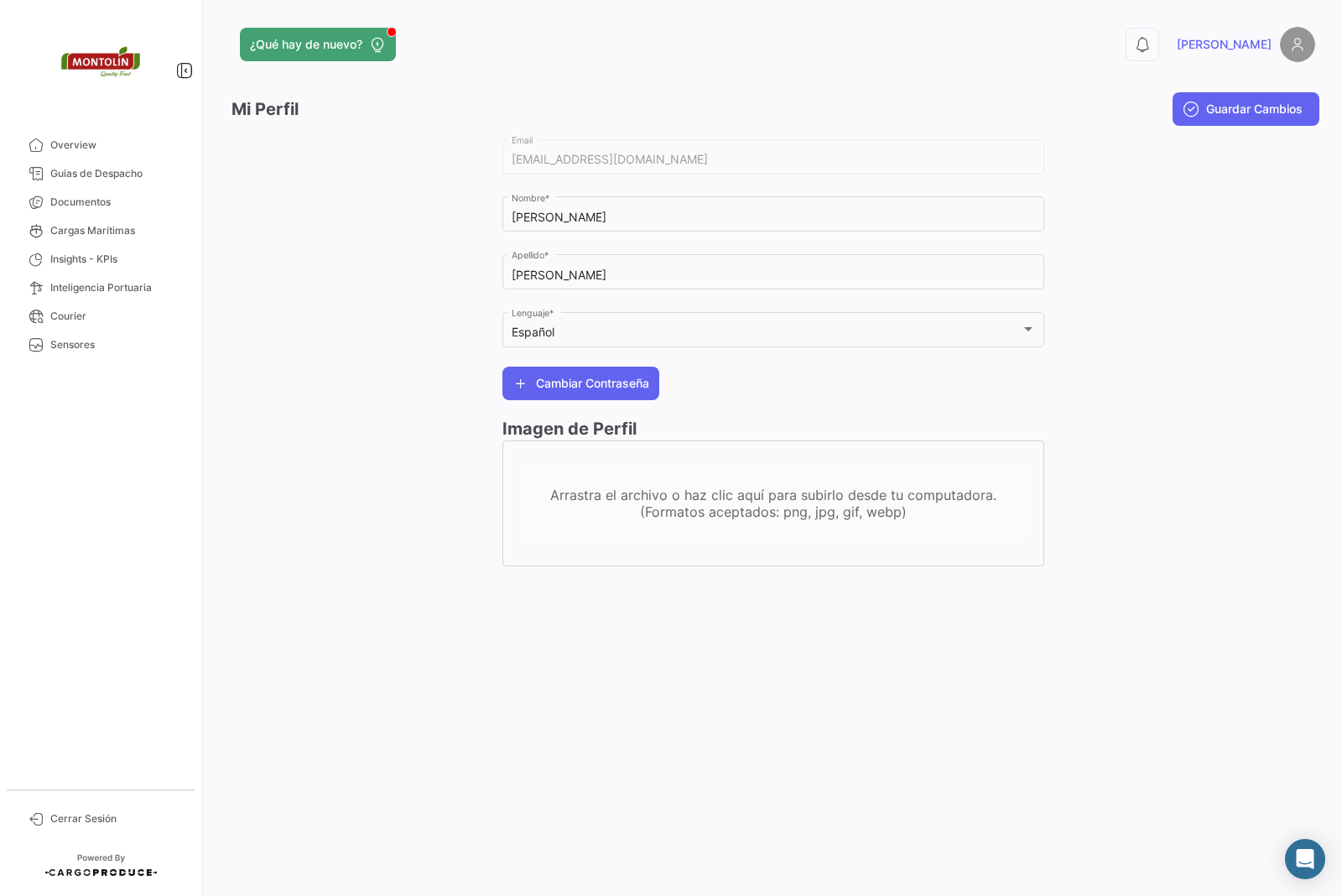
click at [1073, 48] on img at bounding box center [1297, 44] width 35 height 35
click at [1073, 47] on img at bounding box center [1297, 44] width 35 height 35
click at [1073, 112] on span "Guardar Cambios" at bounding box center [1253, 109] width 96 height 17
click at [1073, 197] on div at bounding box center [1180, 359] width 271 height 447
click at [1073, 189] on div at bounding box center [1180, 359] width 271 height 447
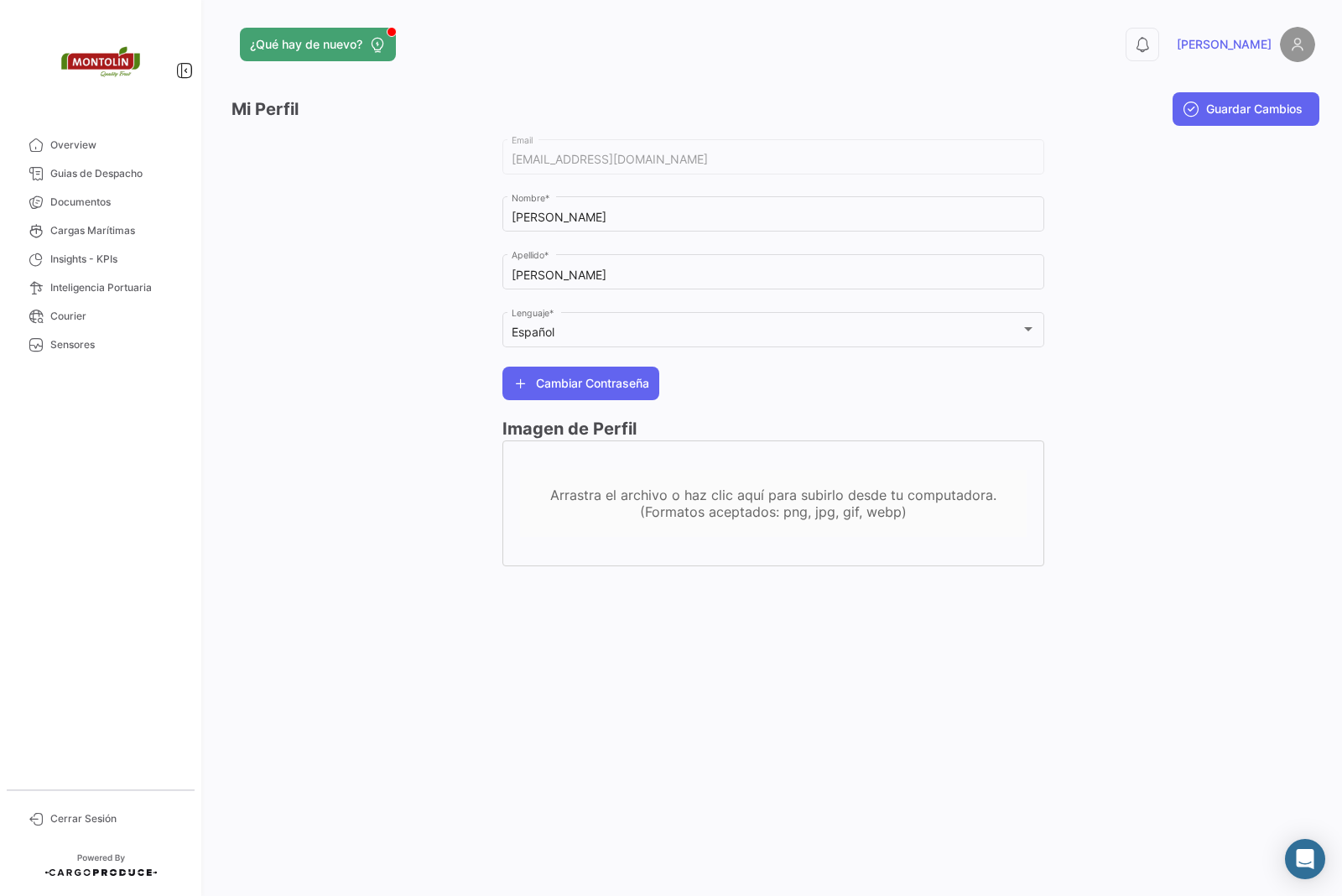
click at [1073, 42] on img at bounding box center [1297, 44] width 35 height 35
click at [1073, 55] on img at bounding box center [1297, 44] width 35 height 35
click at [81, 716] on span "Cerrar Sesión" at bounding box center [116, 819] width 131 height 15
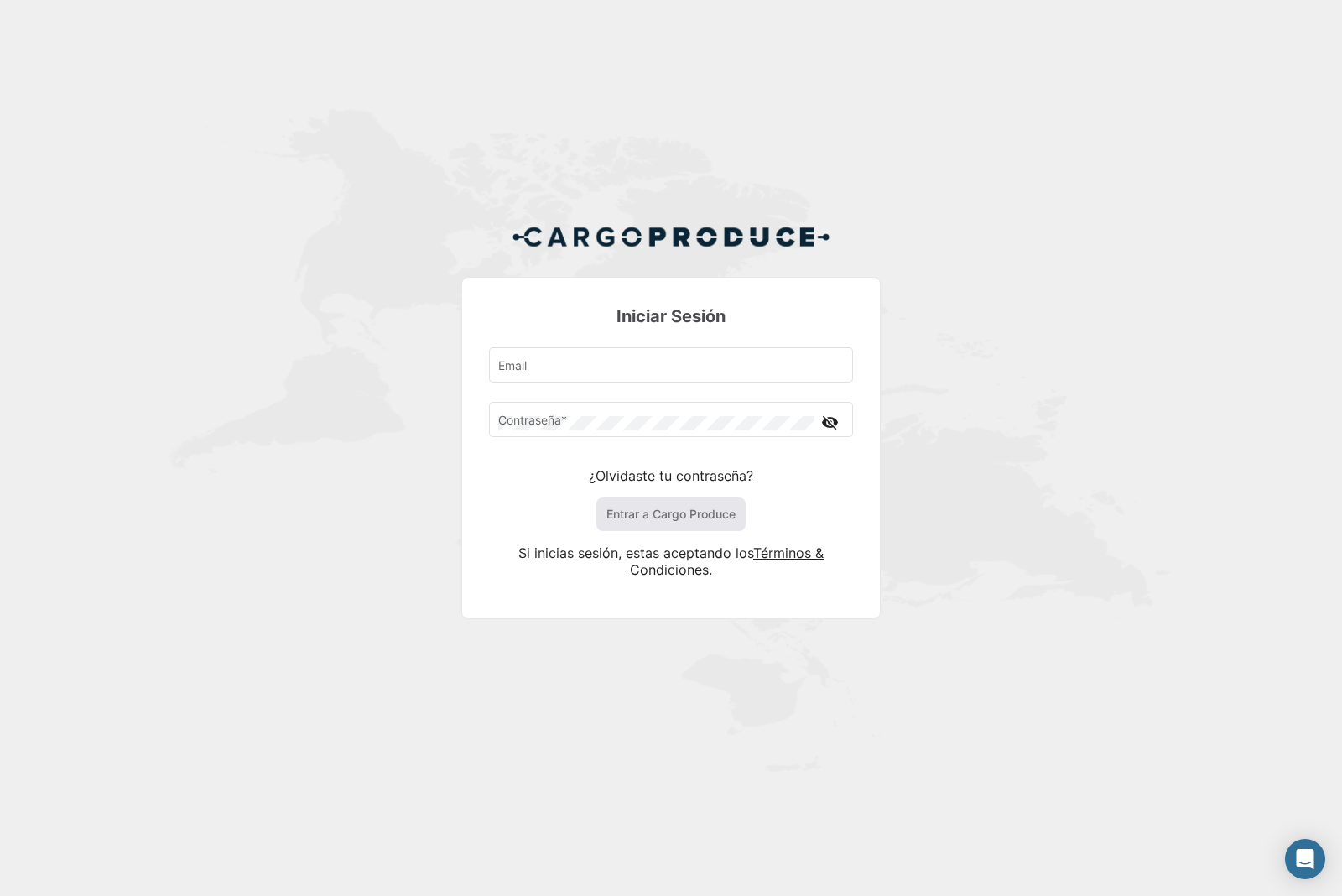
type input "[EMAIL_ADDRESS][DOMAIN_NAME]"
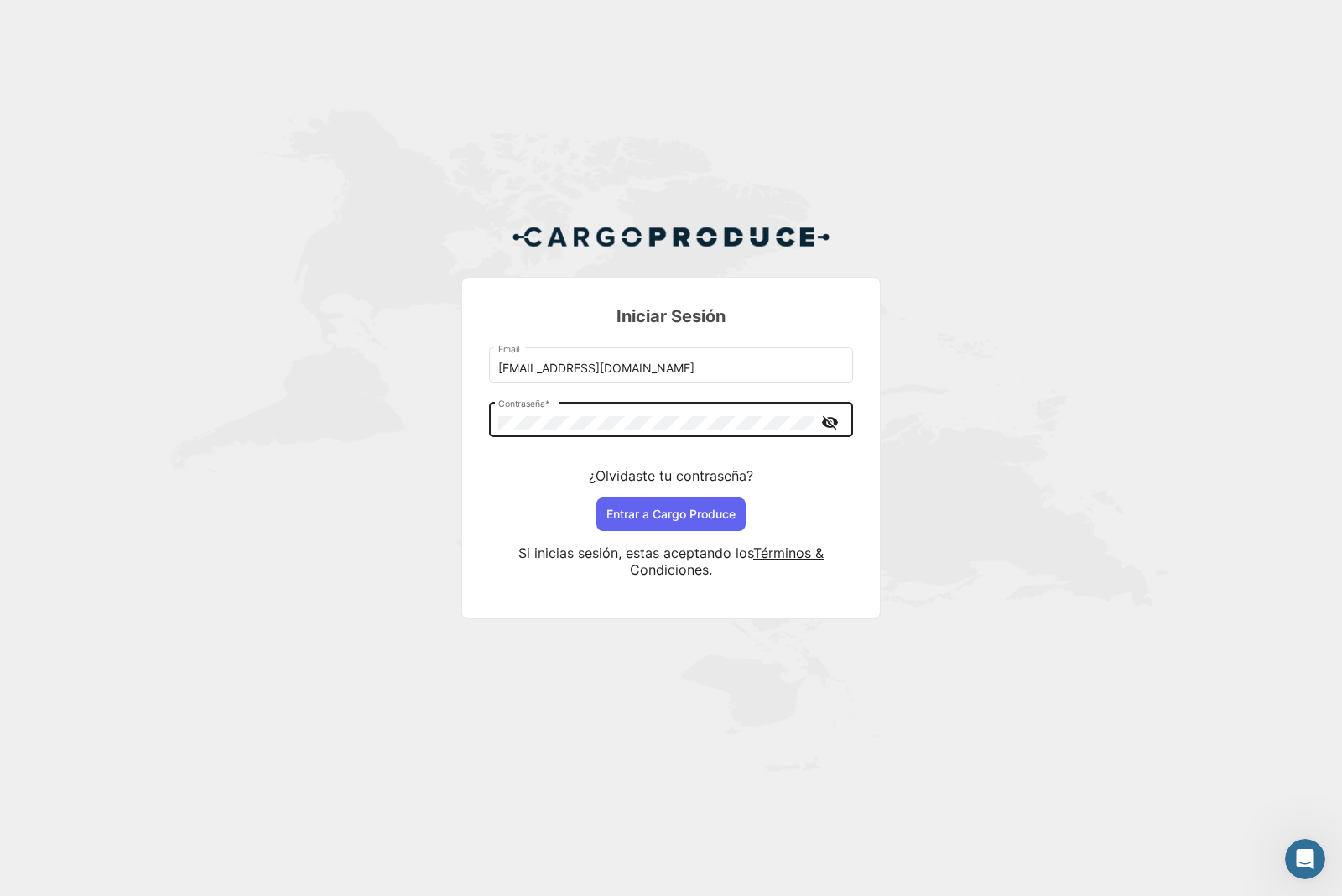
click at [827, 423] on mat-icon "visibility_off" at bounding box center [829, 422] width 20 height 21
click at [827, 423] on mat-icon "visibility" at bounding box center [829, 422] width 20 height 21
